Goal: Task Accomplishment & Management: Use online tool/utility

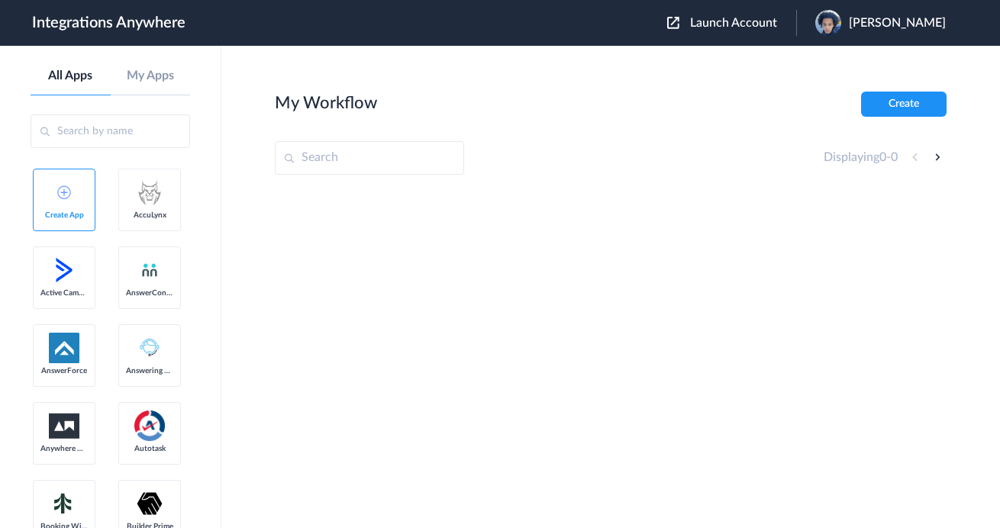
click at [715, 24] on span "Launch Account" at bounding box center [733, 23] width 87 height 12
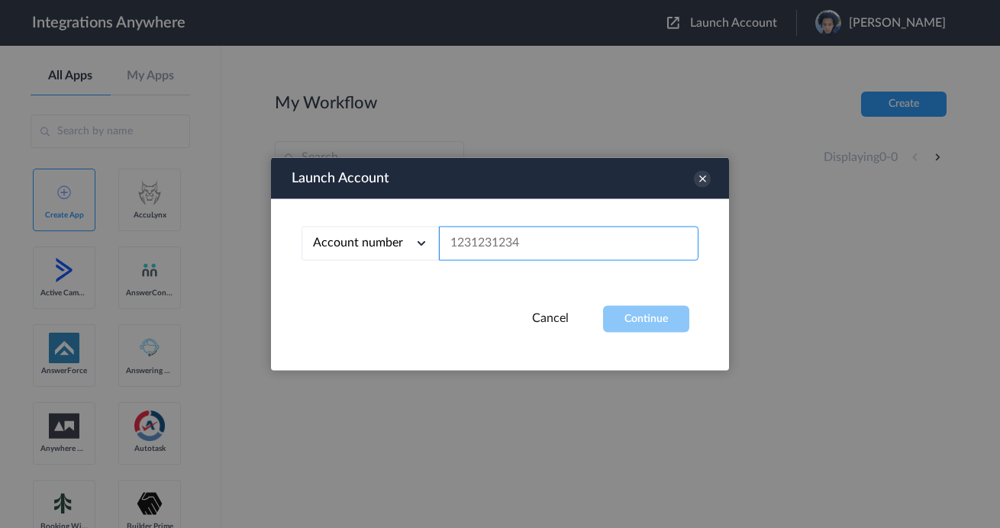
click at [489, 250] on input "text" at bounding box center [569, 244] width 260 height 34
paste input "9713268784"
type input "9713268784"
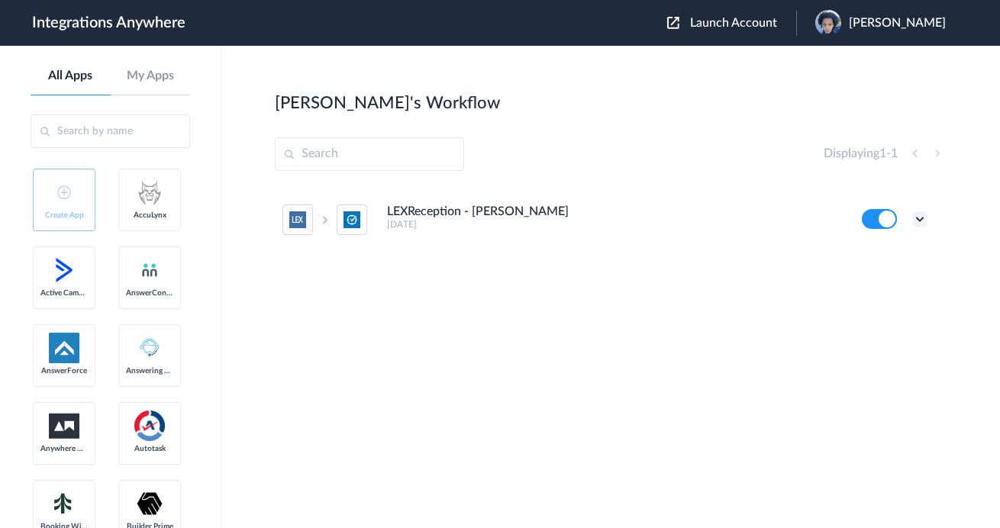
click at [925, 218] on icon at bounding box center [920, 219] width 15 height 15
click at [884, 257] on li "Edit" at bounding box center [878, 255] width 99 height 28
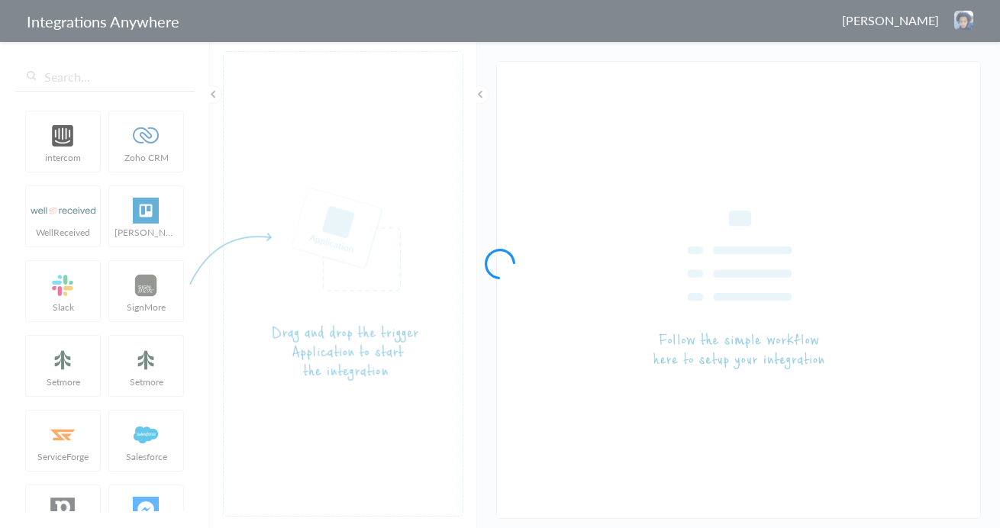
type input "LEXReception - [PERSON_NAME]"
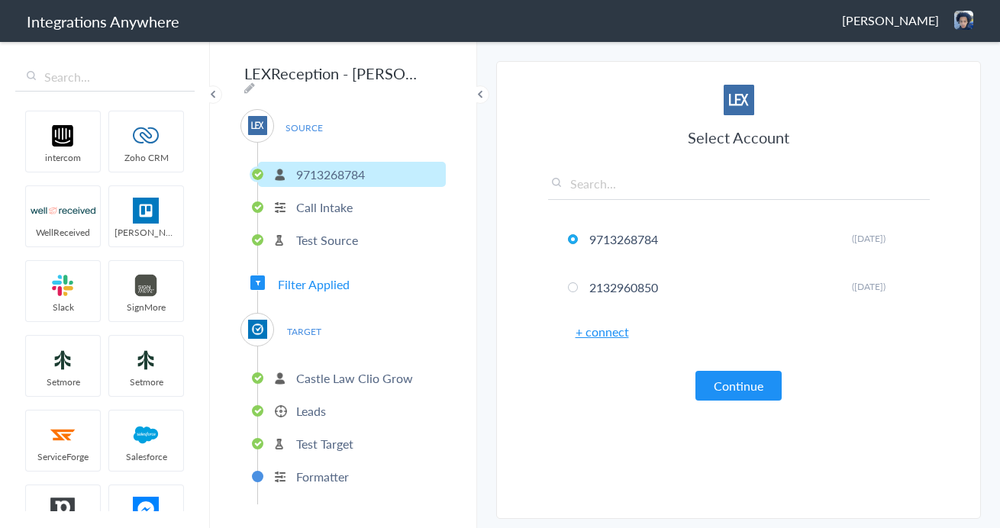
click at [335, 281] on span "Filter Applied" at bounding box center [314, 285] width 72 height 18
